Goal: Navigation & Orientation: Find specific page/section

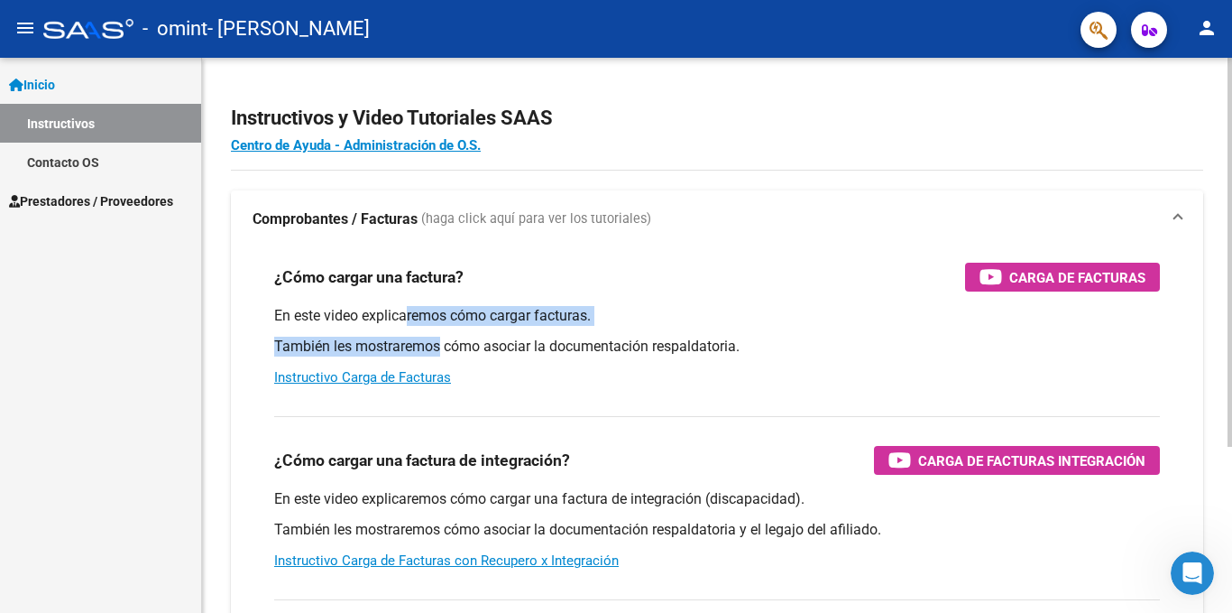
drag, startPoint x: 405, startPoint y: 318, endPoint x: 442, endPoint y: 338, distance: 42.4
click at [441, 338] on div "En este video explicaremos cómo cargar facturas. También les mostraremos cómo a…" at bounding box center [717, 346] width 886 height 81
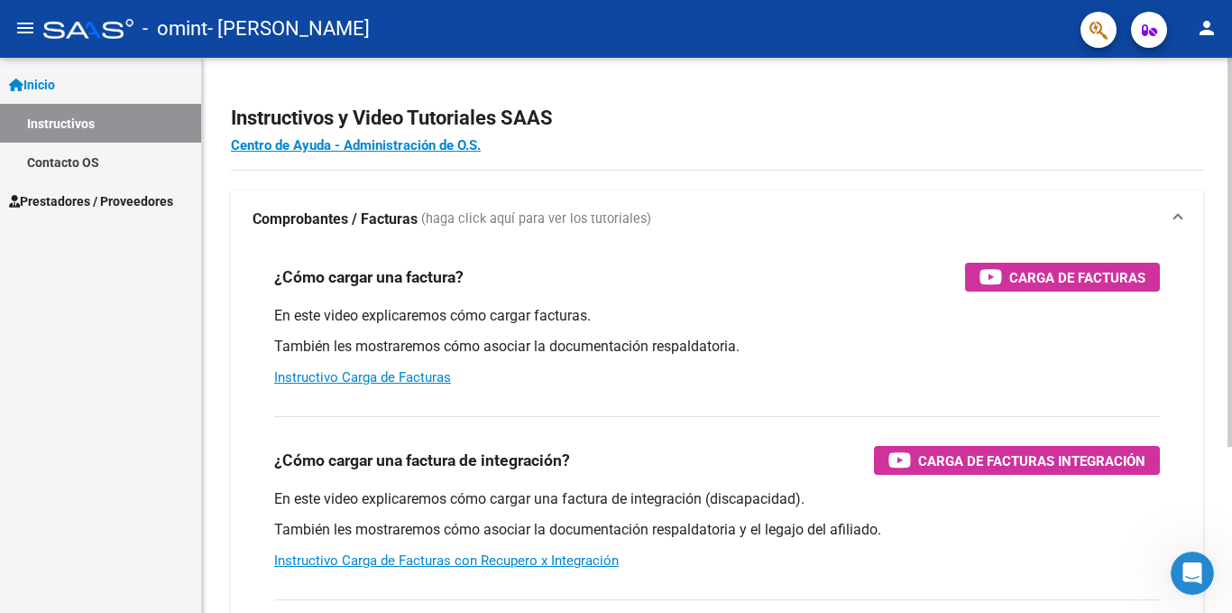
click at [538, 347] on p "También les mostraremos cómo asociar la documentación respaldatoria." at bounding box center [717, 347] width 886 height 20
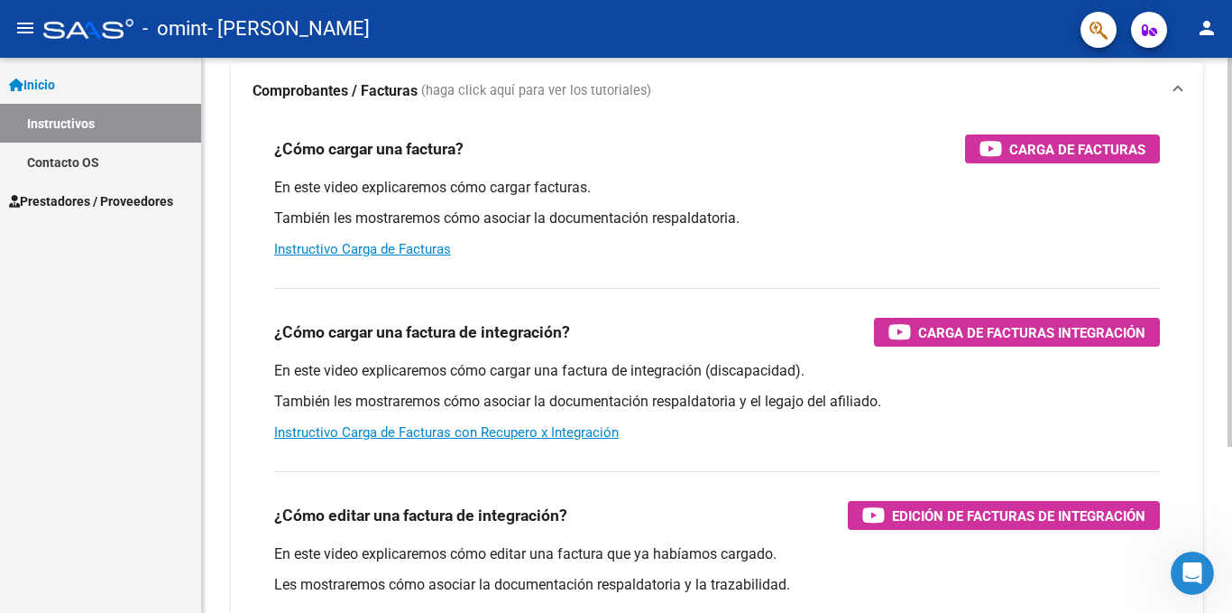
scroll to position [90, 0]
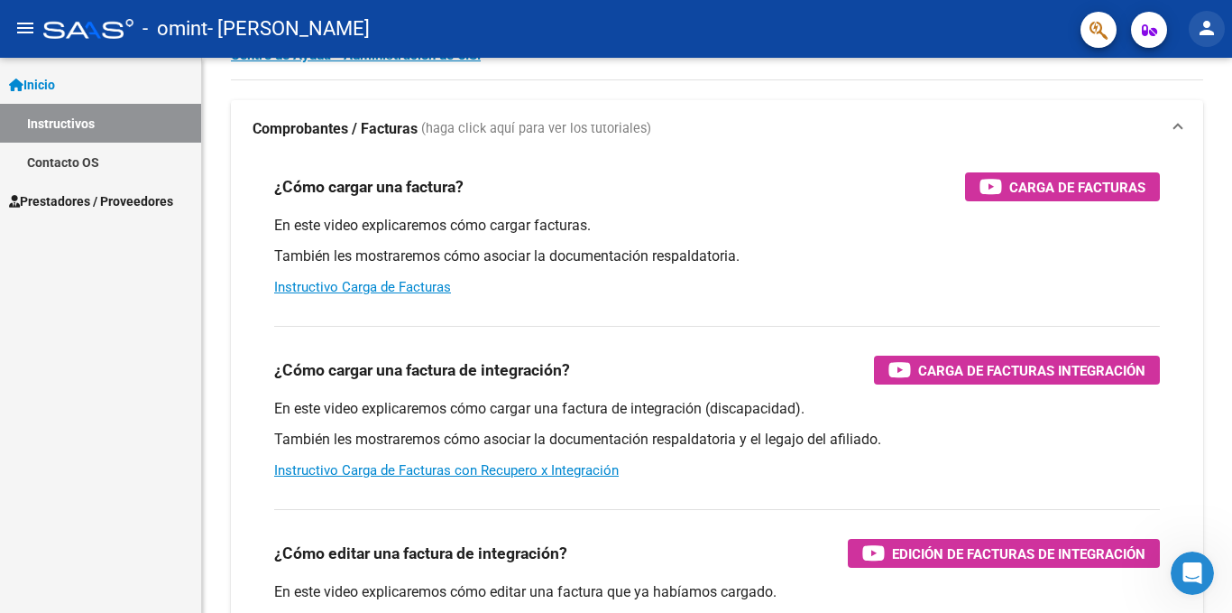
click at [1198, 23] on mat-icon "person" at bounding box center [1207, 28] width 22 height 22
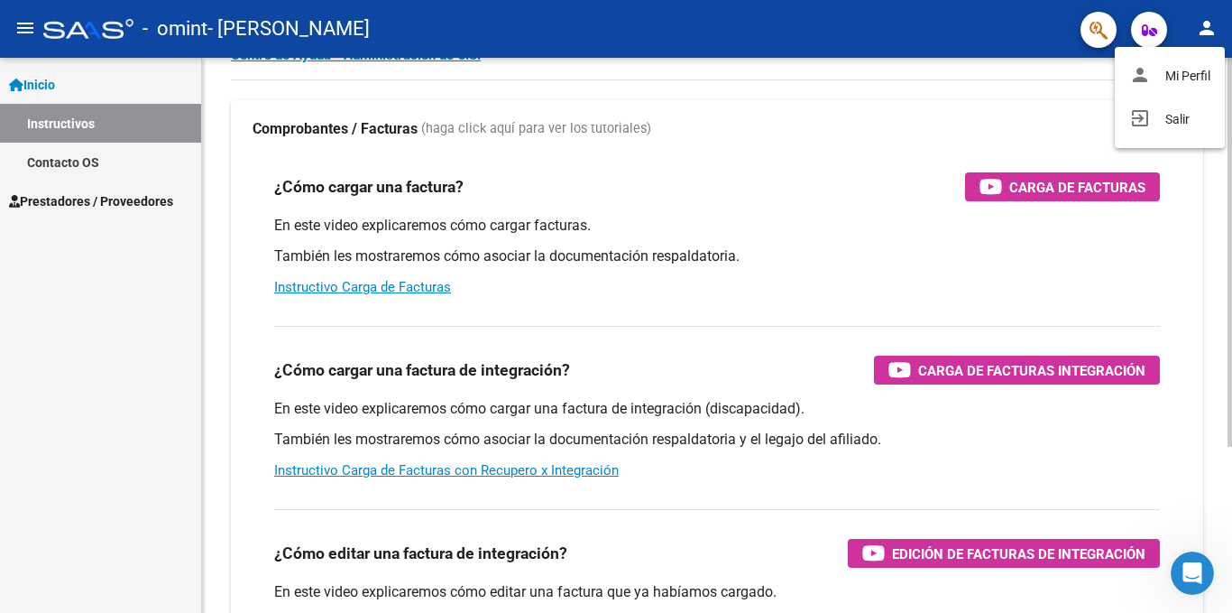
click at [1177, 78] on button "person Mi Perfil" at bounding box center [1170, 75] width 110 height 43
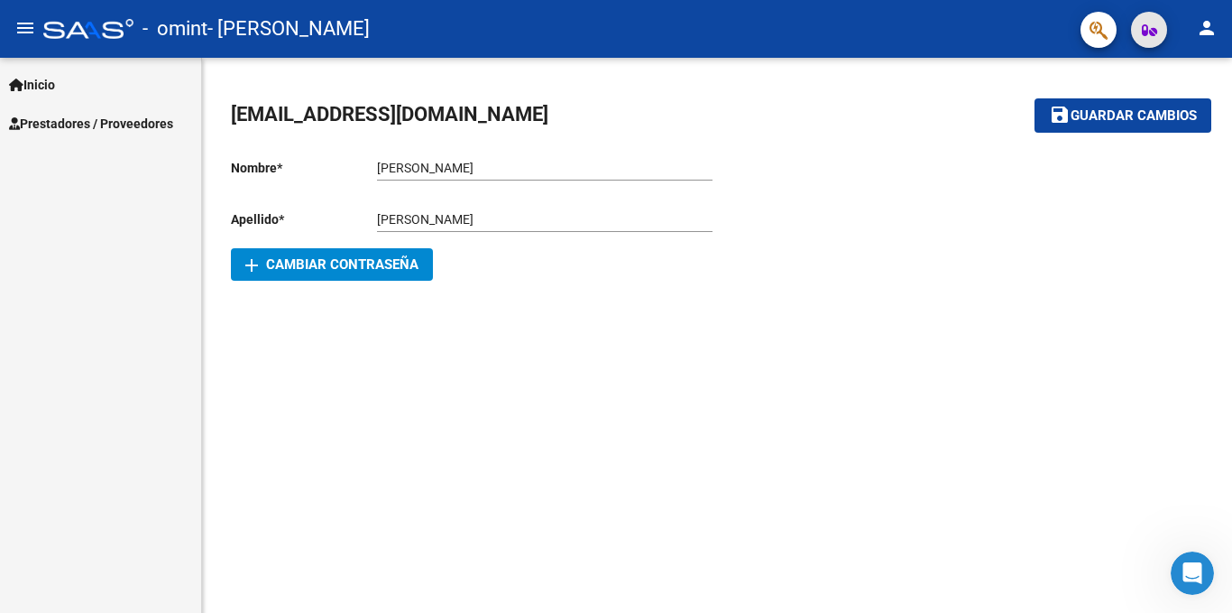
click at [1148, 33] on icon "button" at bounding box center [1149, 30] width 15 height 14
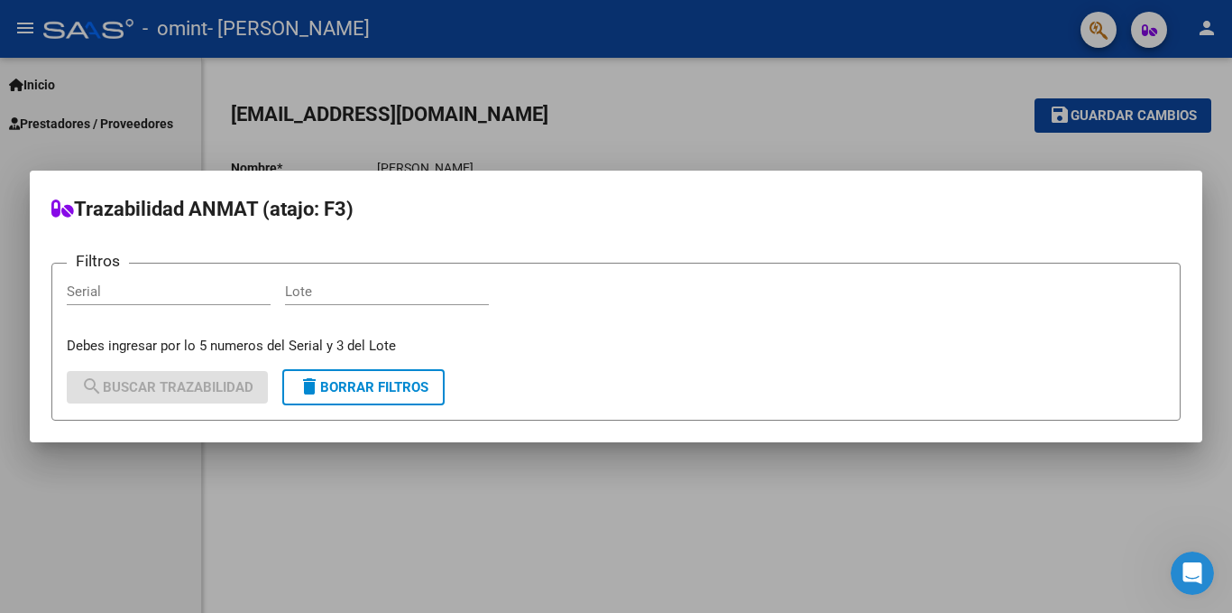
click at [870, 51] on div at bounding box center [616, 306] width 1232 height 613
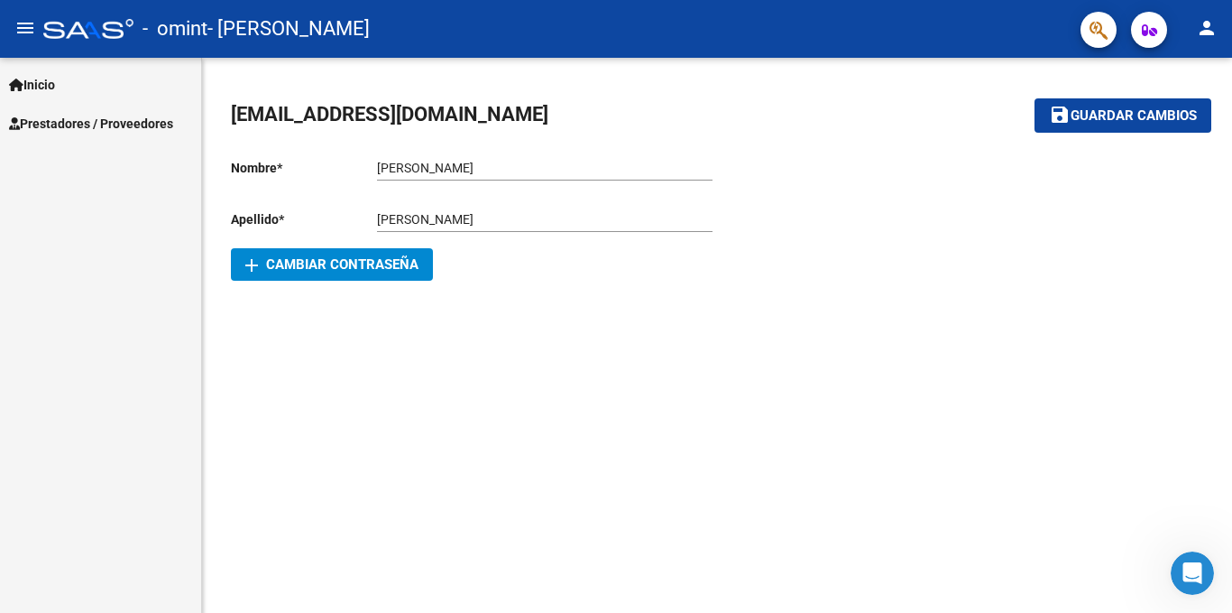
click at [135, 129] on span "Prestadores / Proveedores" at bounding box center [91, 124] width 164 height 20
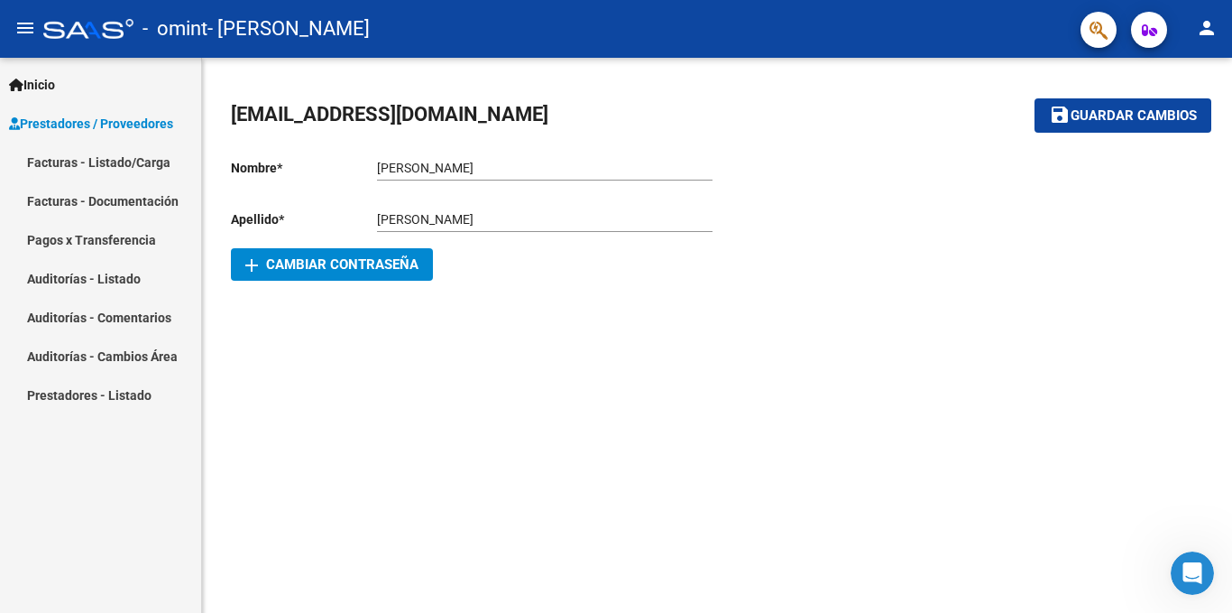
click at [143, 161] on link "Facturas - Listado/Carga" at bounding box center [100, 162] width 201 height 39
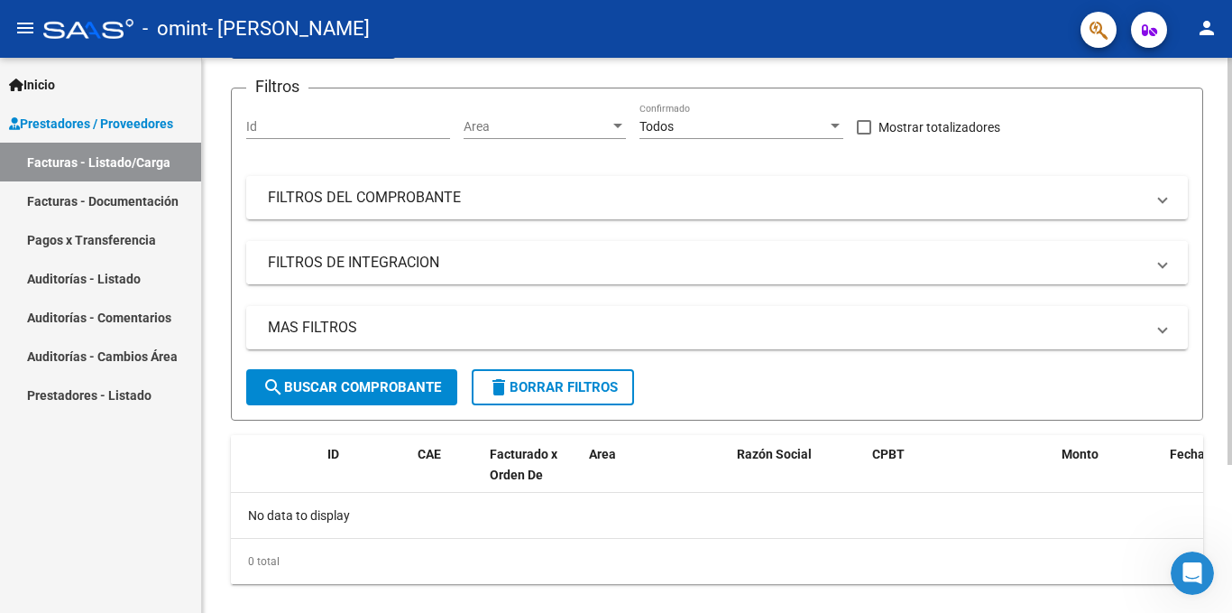
scroll to position [201, 0]
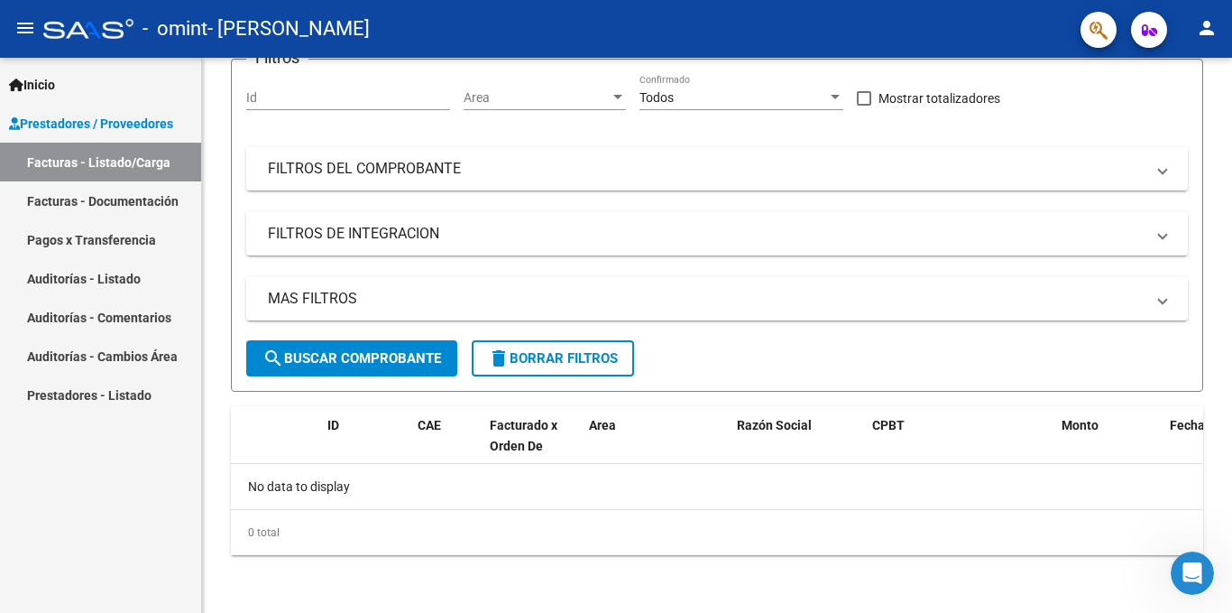
click at [78, 218] on link "Facturas - Documentación" at bounding box center [100, 200] width 201 height 39
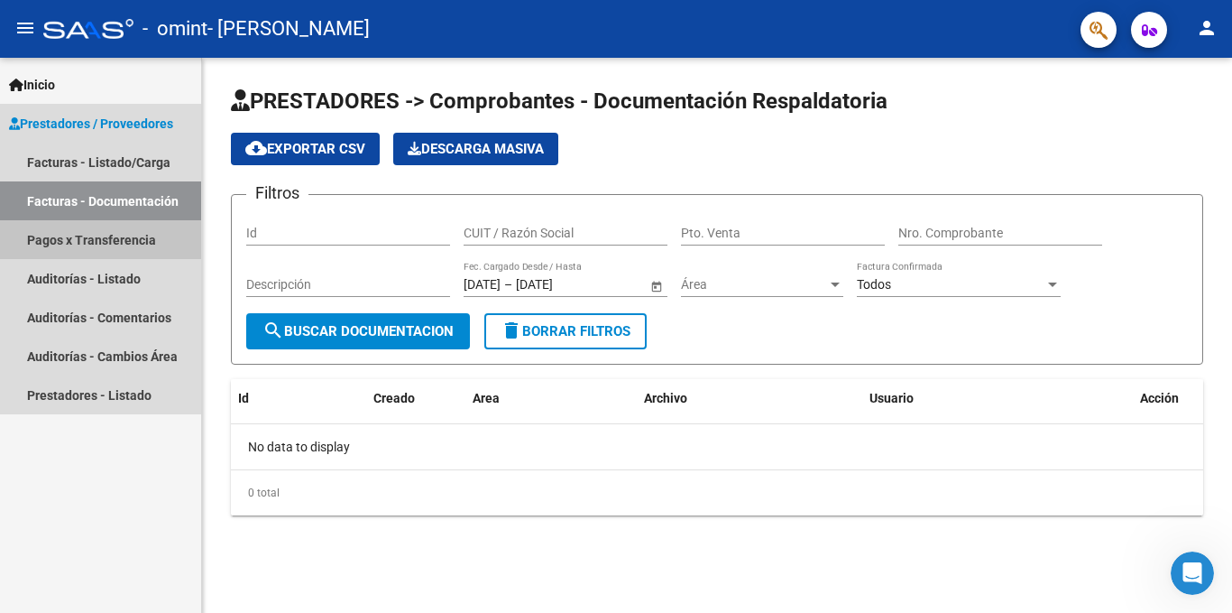
click at [98, 230] on link "Pagos x Transferencia" at bounding box center [100, 239] width 201 height 39
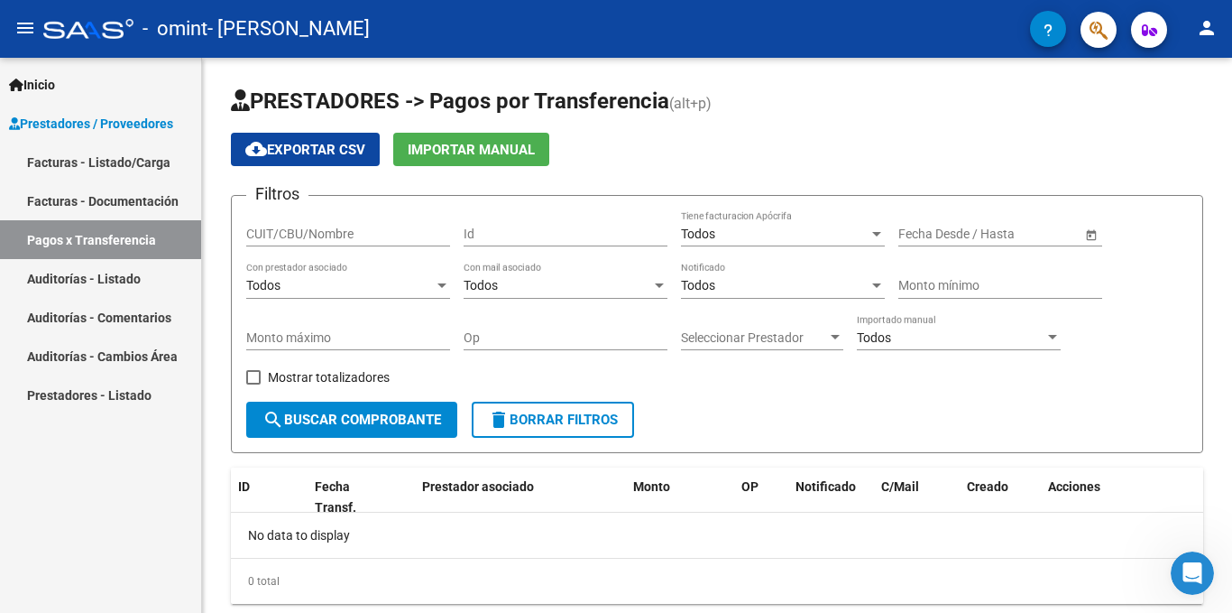
click at [114, 265] on link "Auditorías - Listado" at bounding box center [100, 278] width 201 height 39
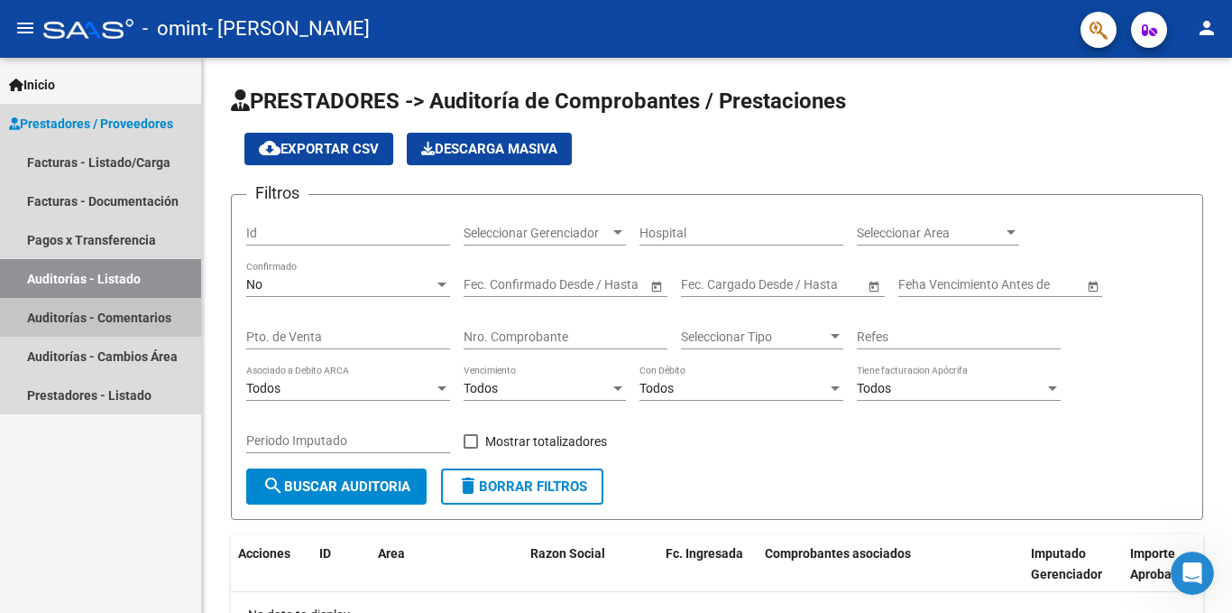
click at [129, 307] on link "Auditorías - Comentarios" at bounding box center [100, 317] width 201 height 39
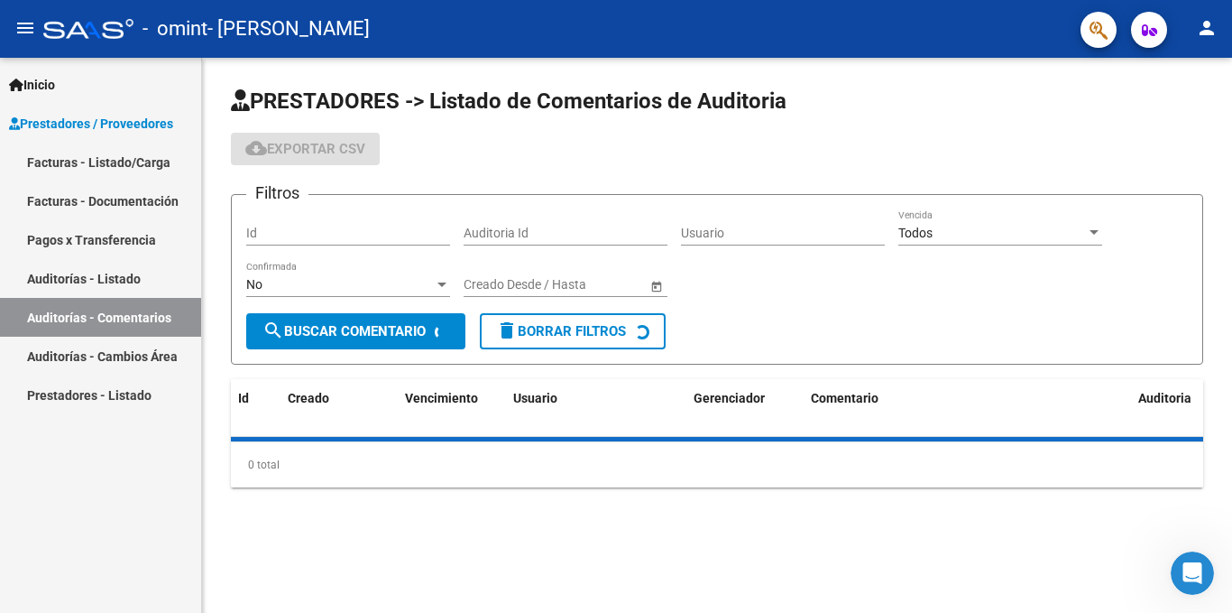
click at [131, 341] on link "Auditorías - Cambios Área" at bounding box center [100, 356] width 201 height 39
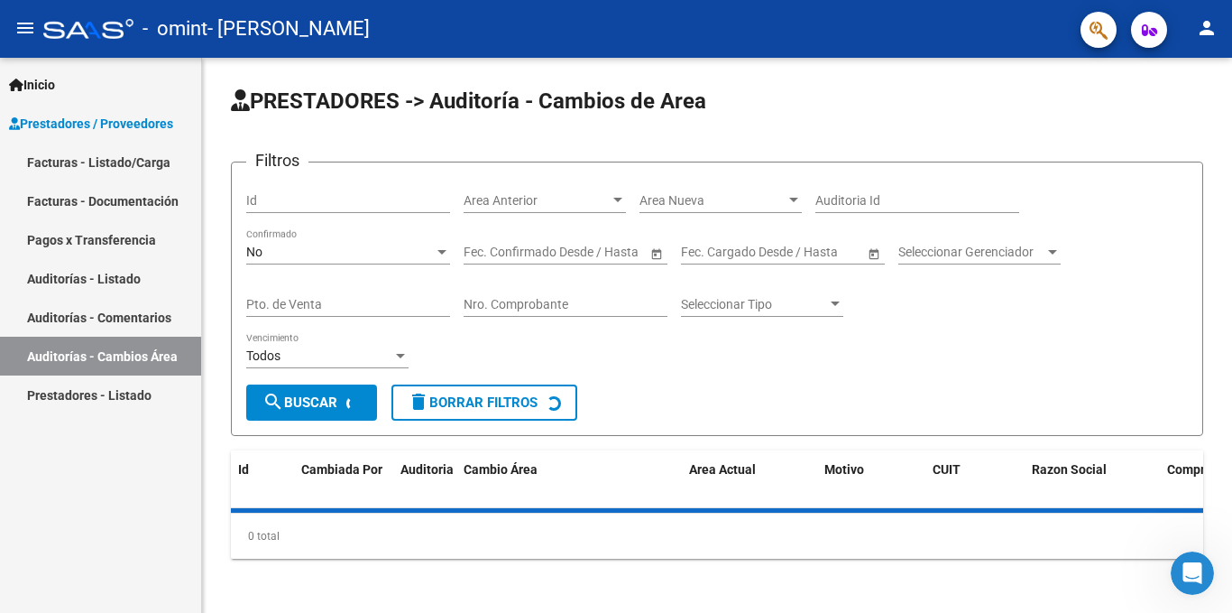
click at [134, 360] on link "Auditorías - Cambios Área" at bounding box center [100, 356] width 201 height 39
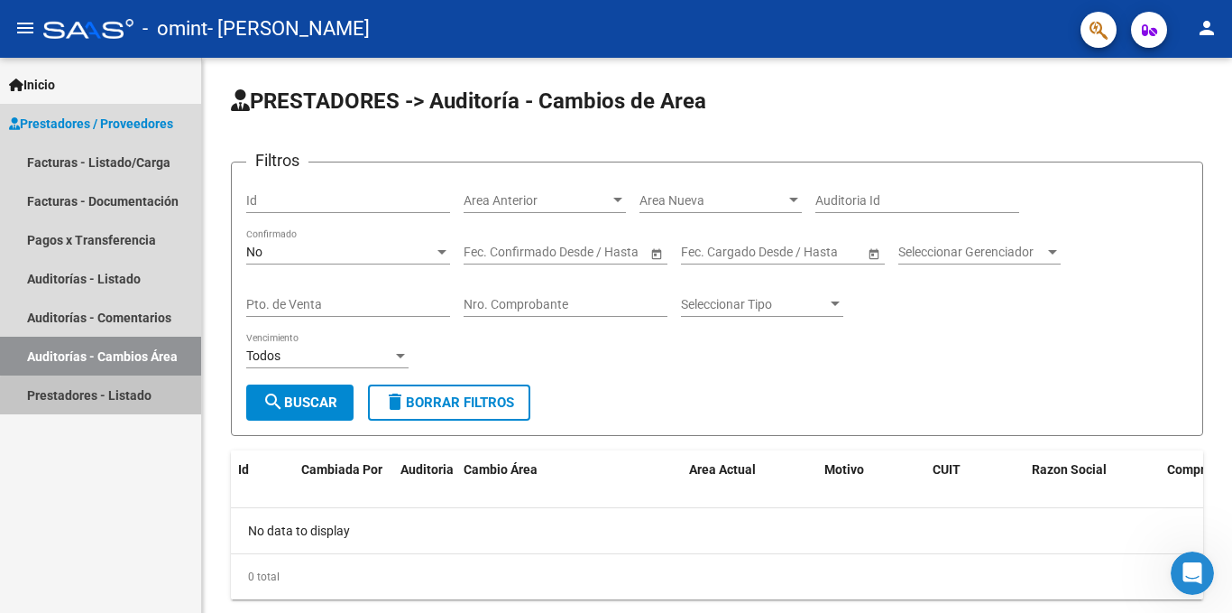
click at [156, 399] on link "Prestadores - Listado" at bounding box center [100, 394] width 201 height 39
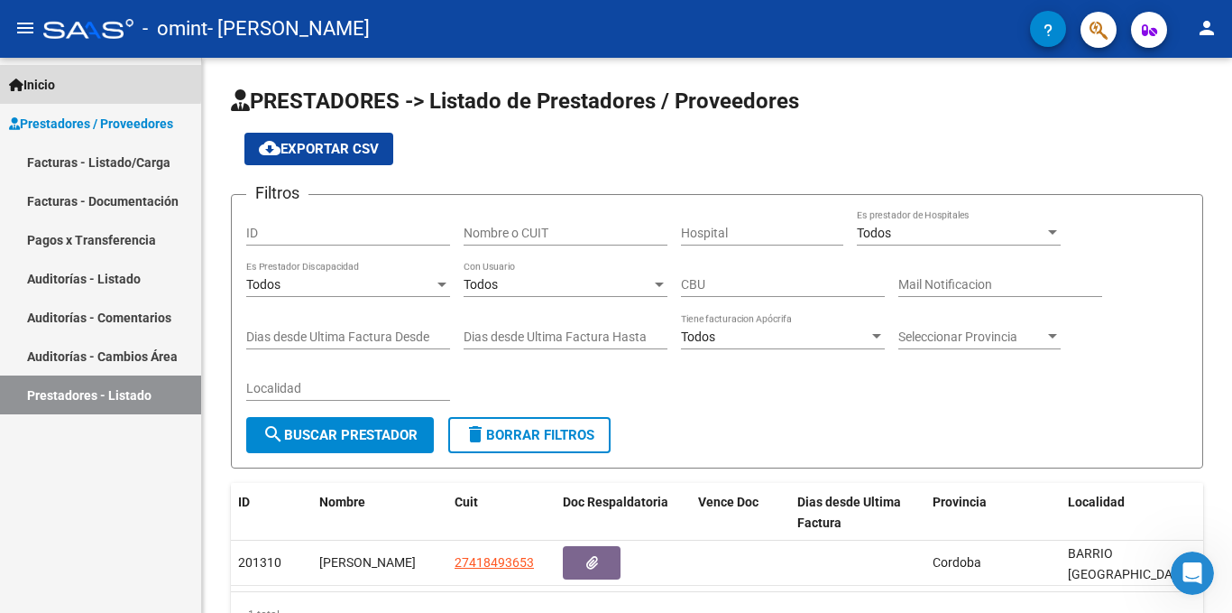
click at [88, 81] on link "Inicio" at bounding box center [100, 84] width 201 height 39
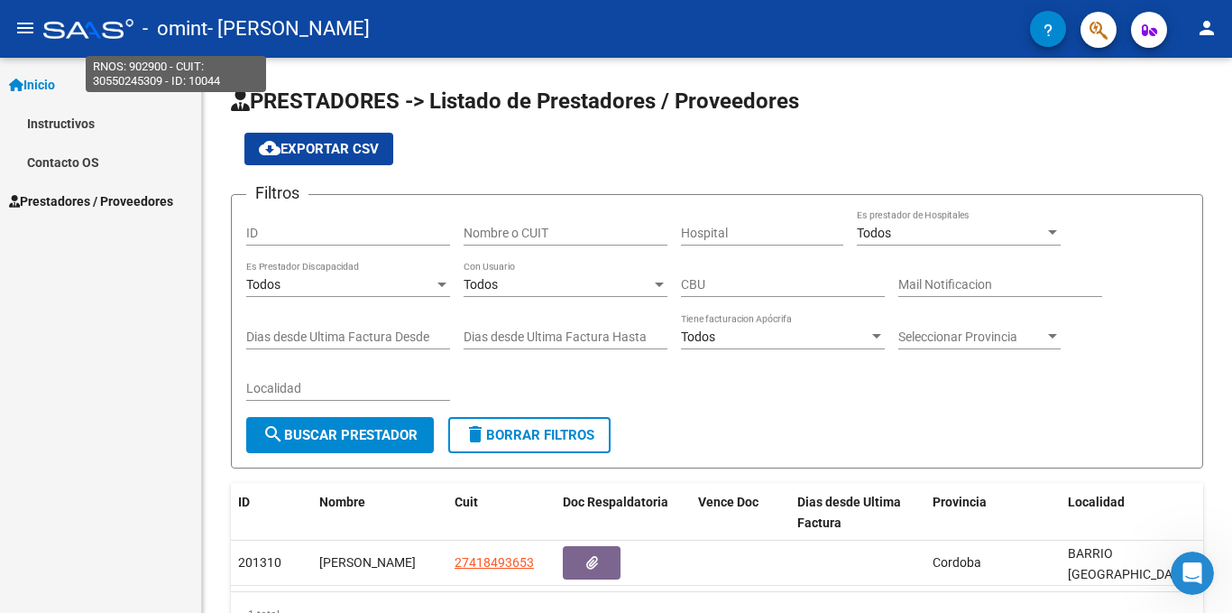
click at [195, 40] on span "- omint" at bounding box center [175, 29] width 65 height 40
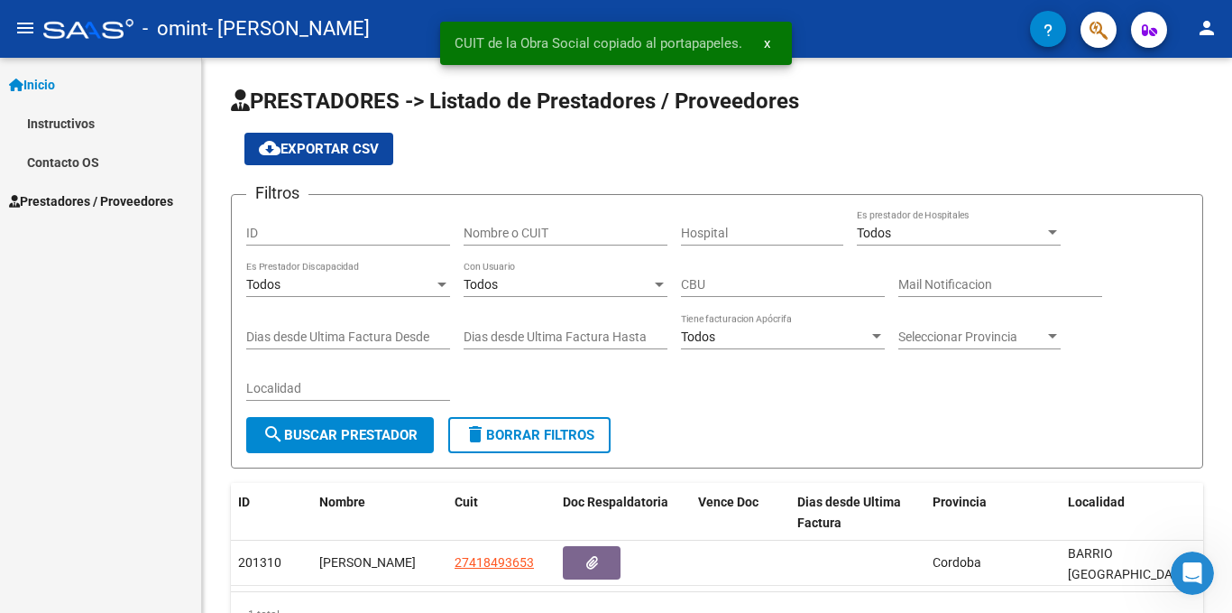
click at [191, 20] on span "- omint" at bounding box center [175, 29] width 65 height 40
type textarea "902900"
click at [104, 23] on div at bounding box center [88, 29] width 90 height 20
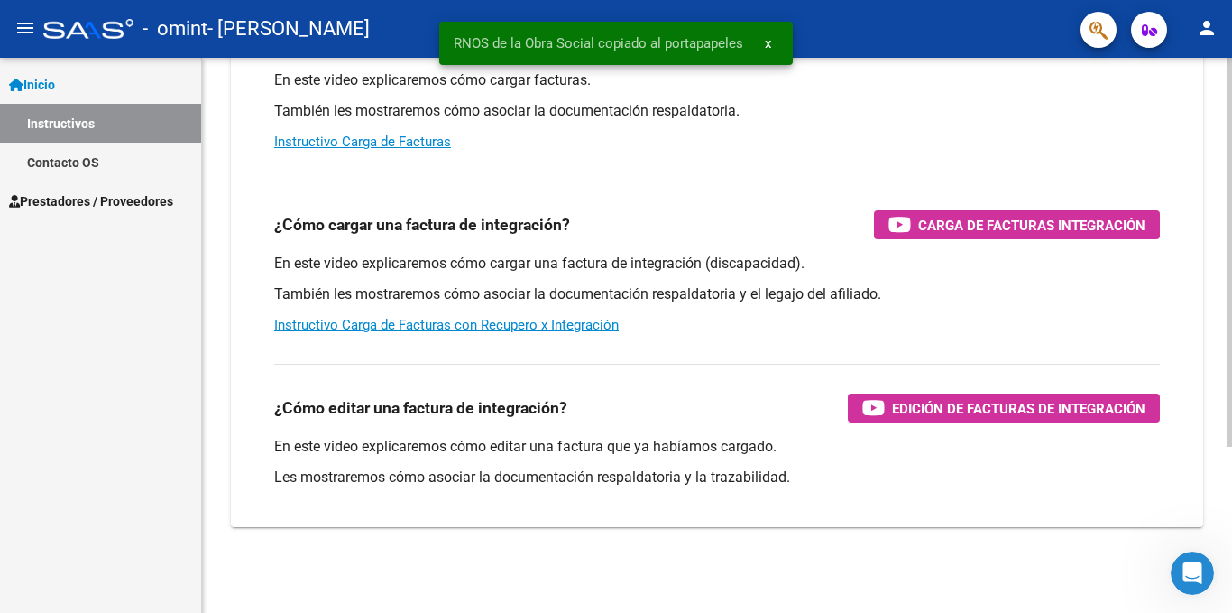
scroll to position [236, 0]
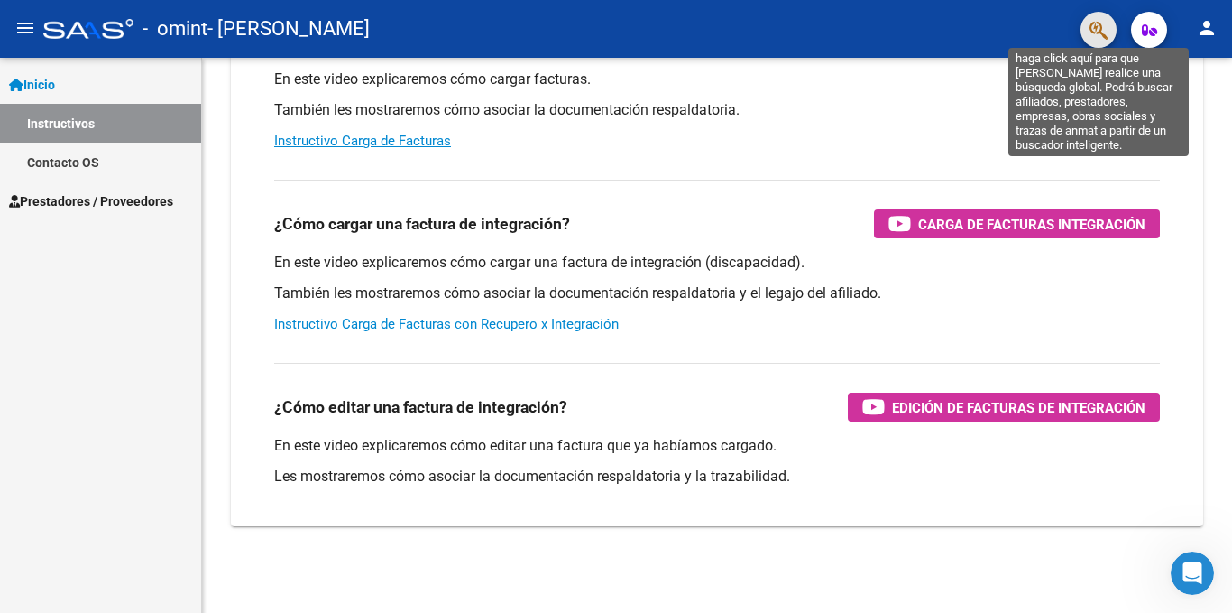
click at [1106, 25] on icon "button" at bounding box center [1099, 30] width 18 height 21
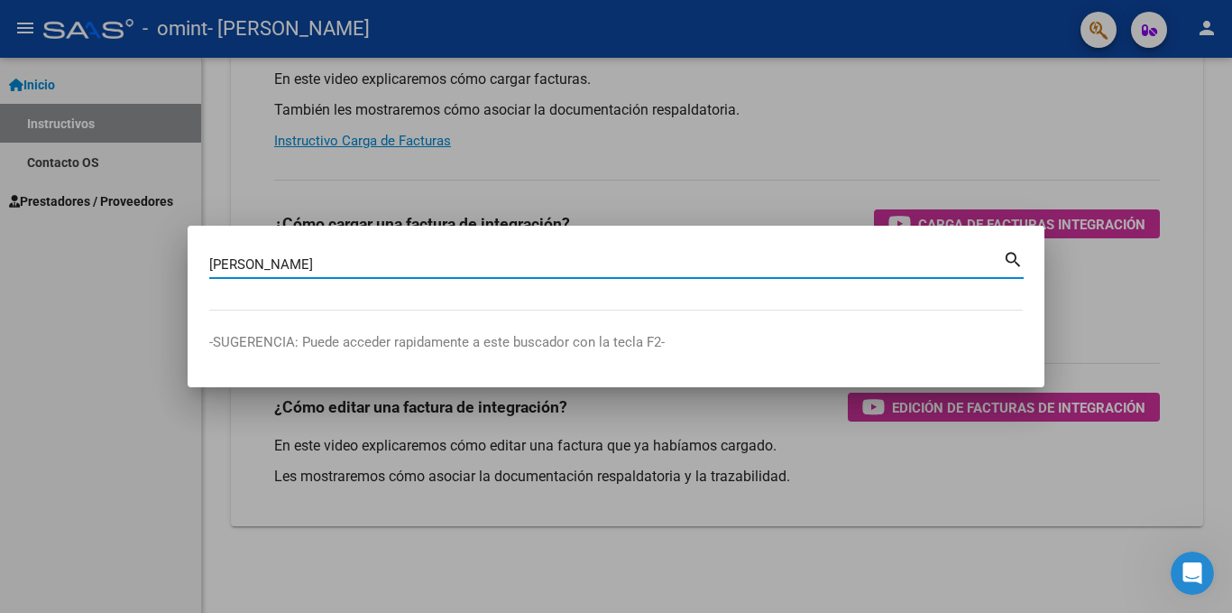
type input "[PERSON_NAME]"
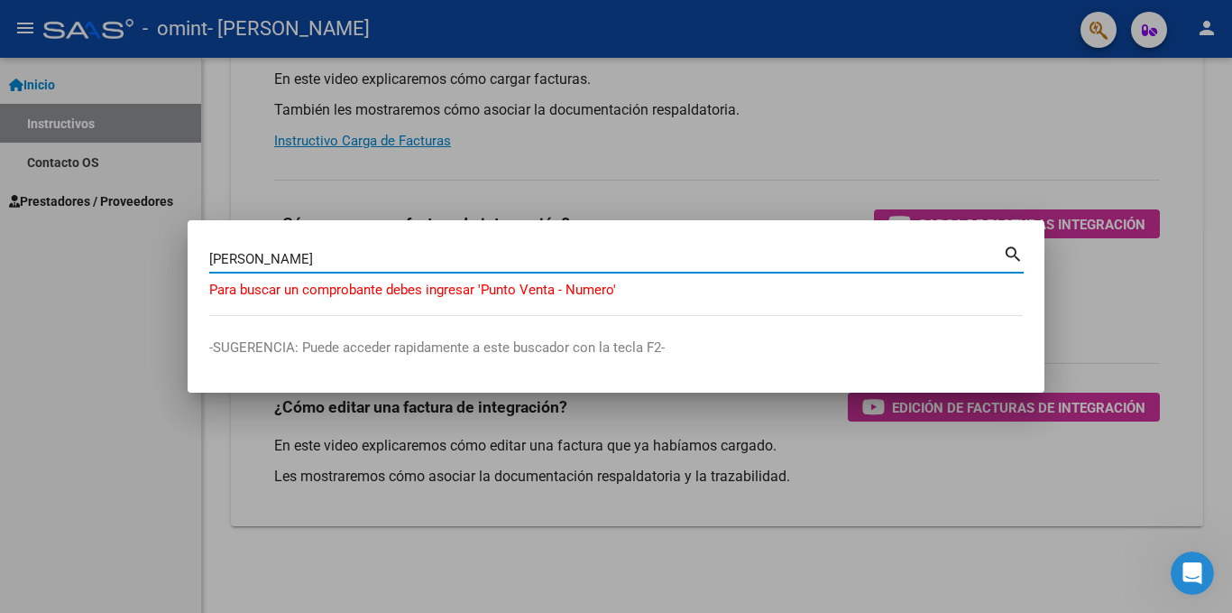
click at [750, 261] on input "[PERSON_NAME]" at bounding box center [606, 259] width 794 height 16
drag, startPoint x: 1073, startPoint y: 159, endPoint x: 1074, endPoint y: 183, distance: 24.4
click at [1074, 159] on div at bounding box center [616, 306] width 1232 height 613
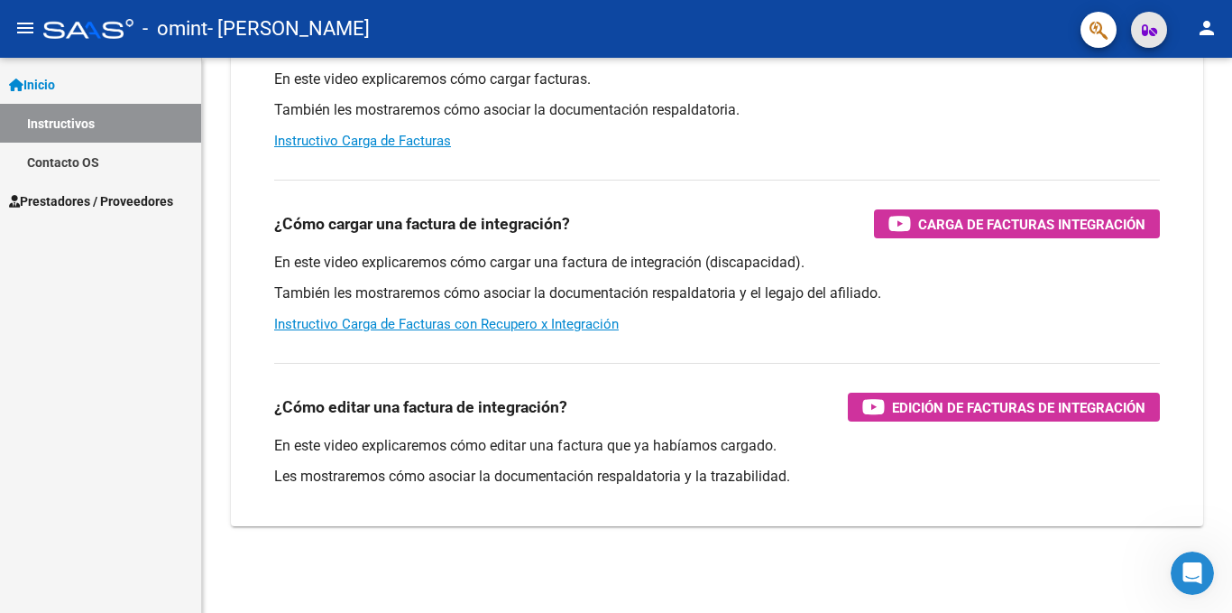
click at [1154, 31] on icon "button" at bounding box center [1149, 30] width 15 height 14
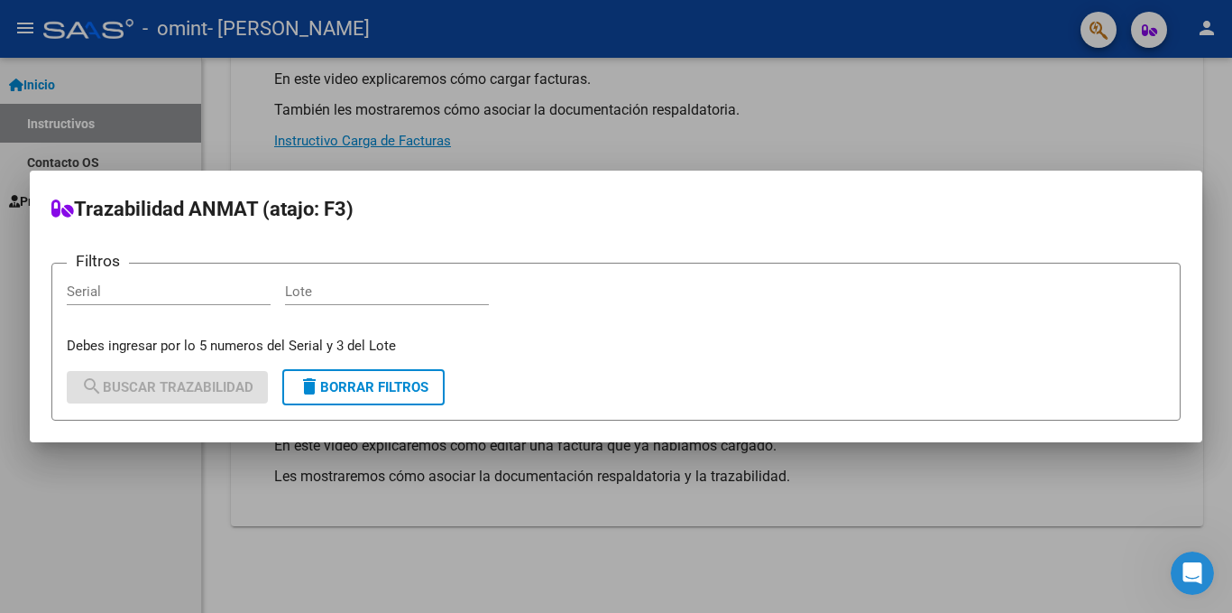
click at [1156, 57] on div at bounding box center [616, 306] width 1232 height 613
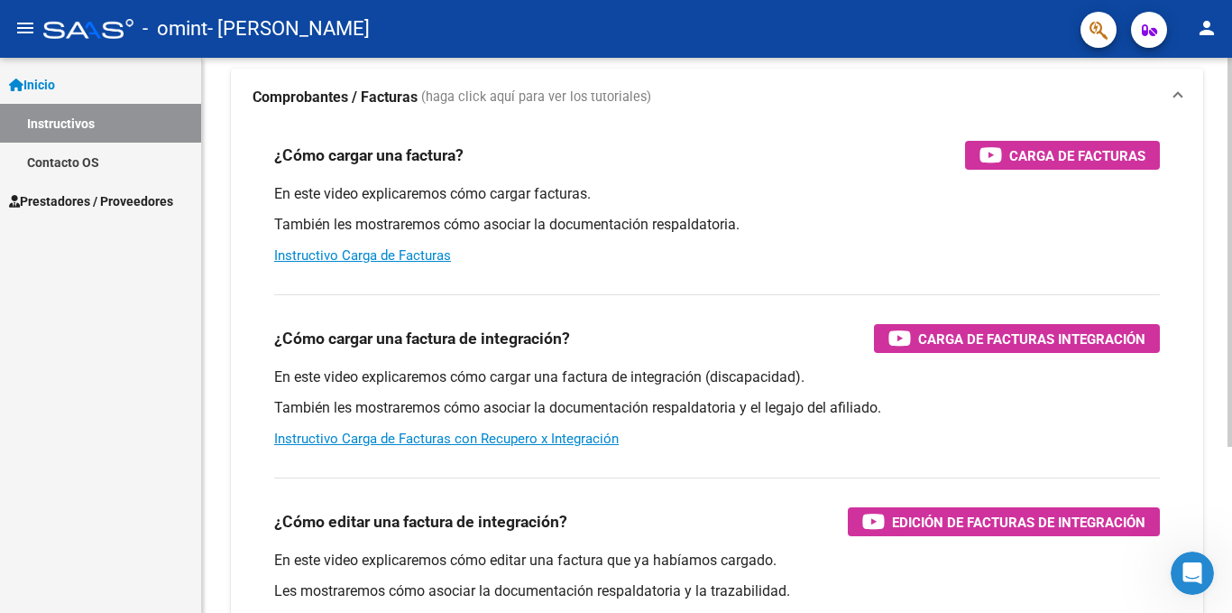
scroll to position [0, 0]
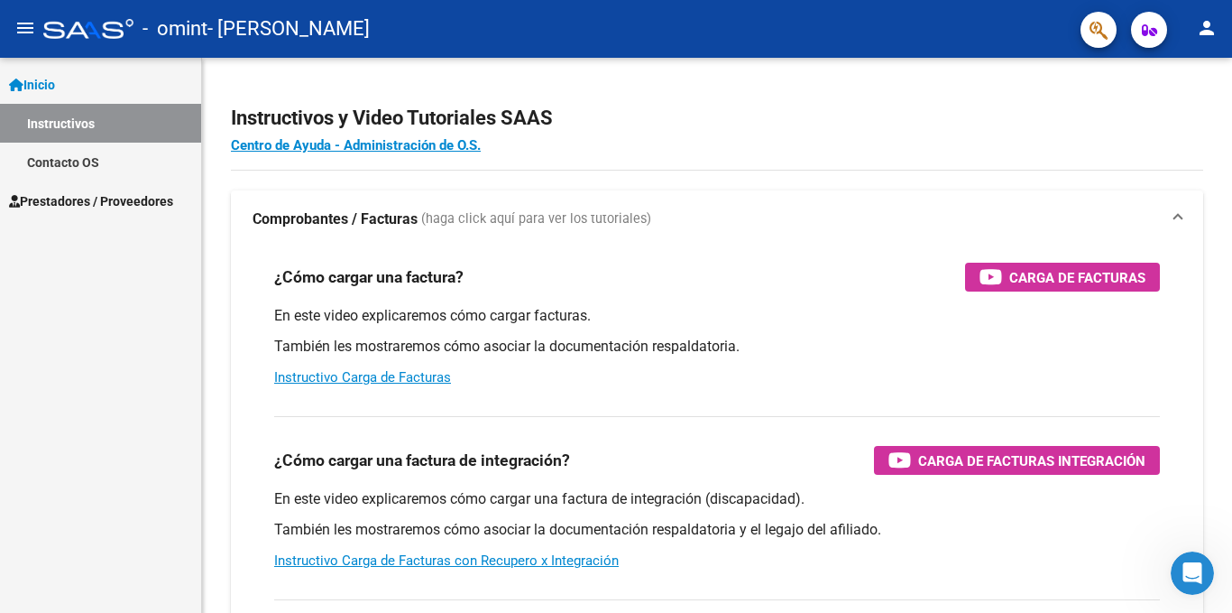
click at [3, 26] on mat-toolbar "menu - omint - [PERSON_NAME] person" at bounding box center [616, 29] width 1232 height 58
click at [14, 25] on button "menu" at bounding box center [25, 29] width 36 height 36
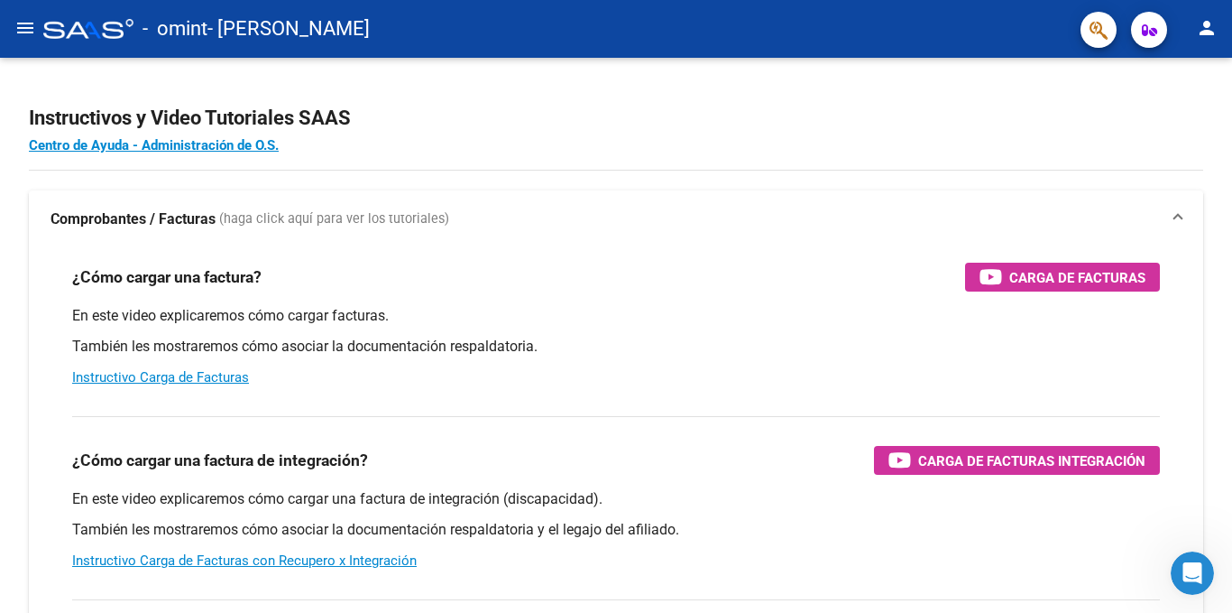
click at [21, 25] on mat-icon "menu" at bounding box center [25, 28] width 22 height 22
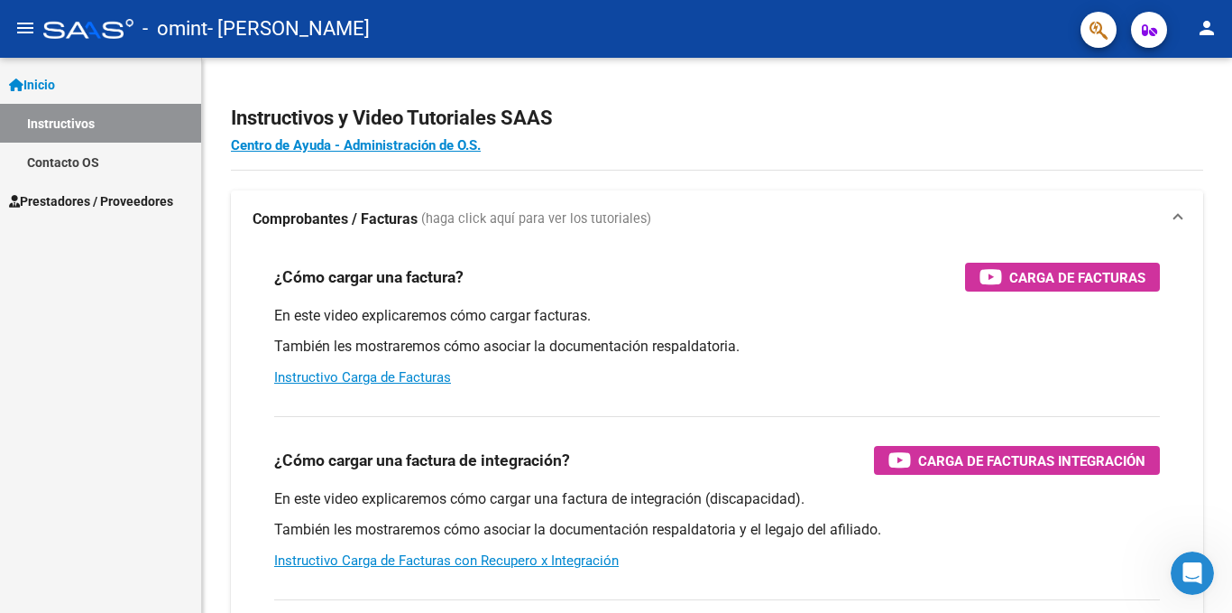
click at [53, 86] on span "Inicio" at bounding box center [32, 85] width 46 height 20
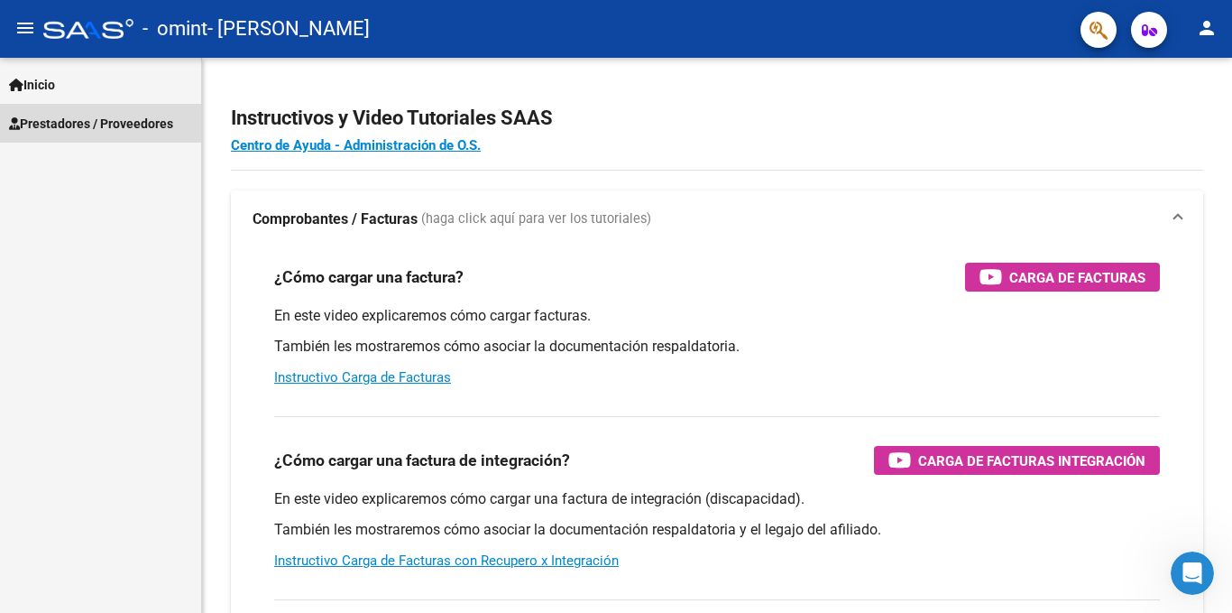
click at [55, 119] on span "Prestadores / Proveedores" at bounding box center [91, 124] width 164 height 20
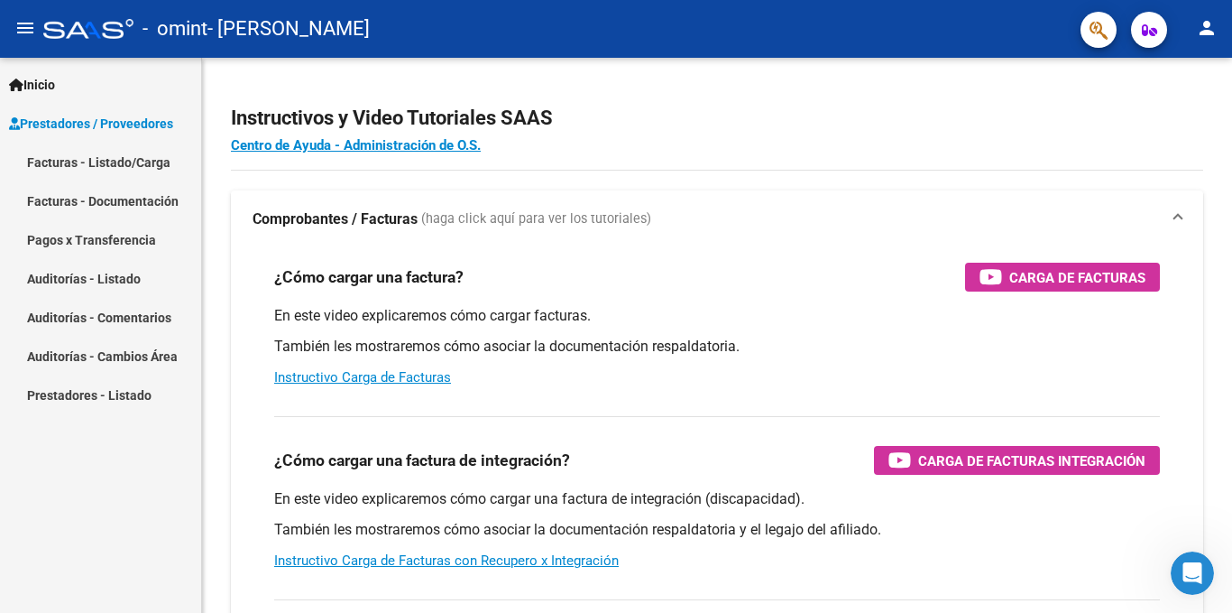
click at [281, 22] on span "- [PERSON_NAME]" at bounding box center [288, 29] width 162 height 40
drag, startPoint x: 334, startPoint y: 29, endPoint x: 624, endPoint y: 7, distance: 291.3
click at [624, 7] on mat-toolbar "menu - omint - [PERSON_NAME] person" at bounding box center [616, 29] width 1232 height 58
click at [1203, 22] on mat-icon "person" at bounding box center [1207, 28] width 22 height 22
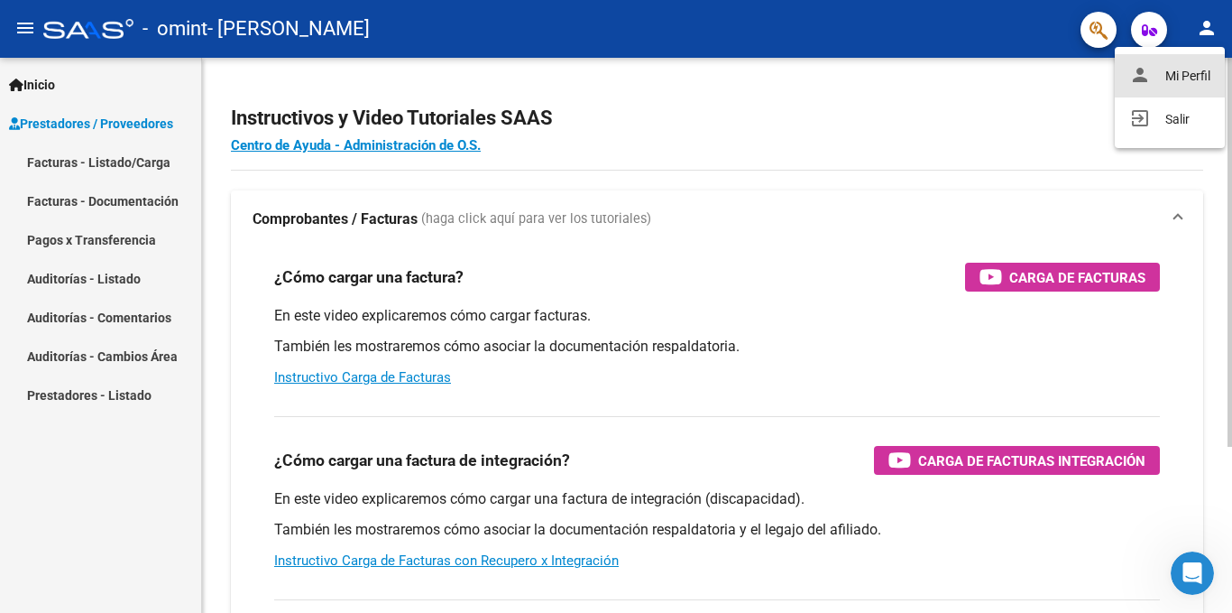
click at [1202, 78] on button "person Mi Perfil" at bounding box center [1170, 75] width 110 height 43
